Goal: Submit feedback/report problem

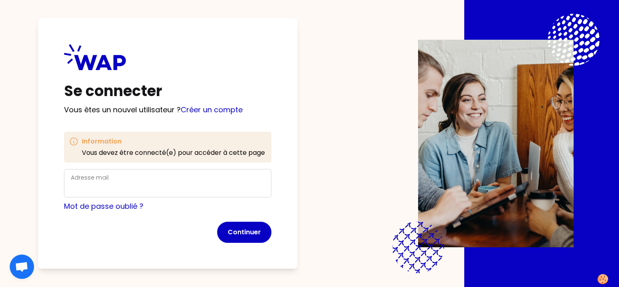
click at [141, 182] on div "Adresse mail" at bounding box center [168, 183] width 194 height 21
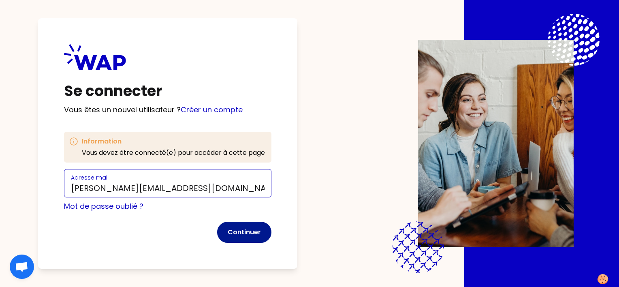
type input "[PERSON_NAME][EMAIL_ADDRESS][DOMAIN_NAME]"
click at [252, 232] on button "Continuer" at bounding box center [244, 232] width 54 height 21
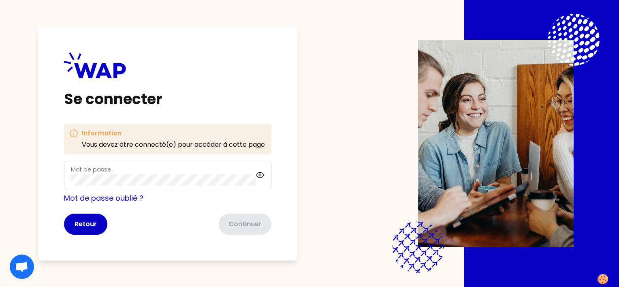
click at [191, 172] on div "Mot de passe" at bounding box center [163, 174] width 185 height 21
click at [0, 286] on com-1password-button at bounding box center [0, 287] width 0 height 0
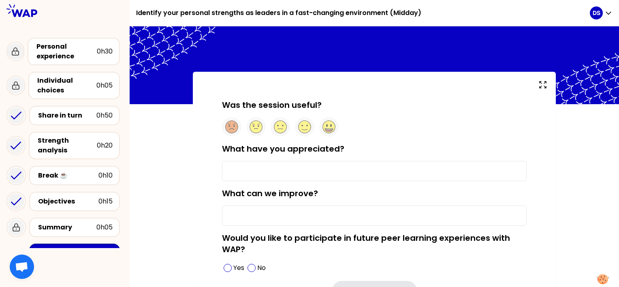
click at [258, 169] on input "What have you appreciated?" at bounding box center [374, 171] width 305 height 20
